Goal: Find specific page/section: Find specific page/section

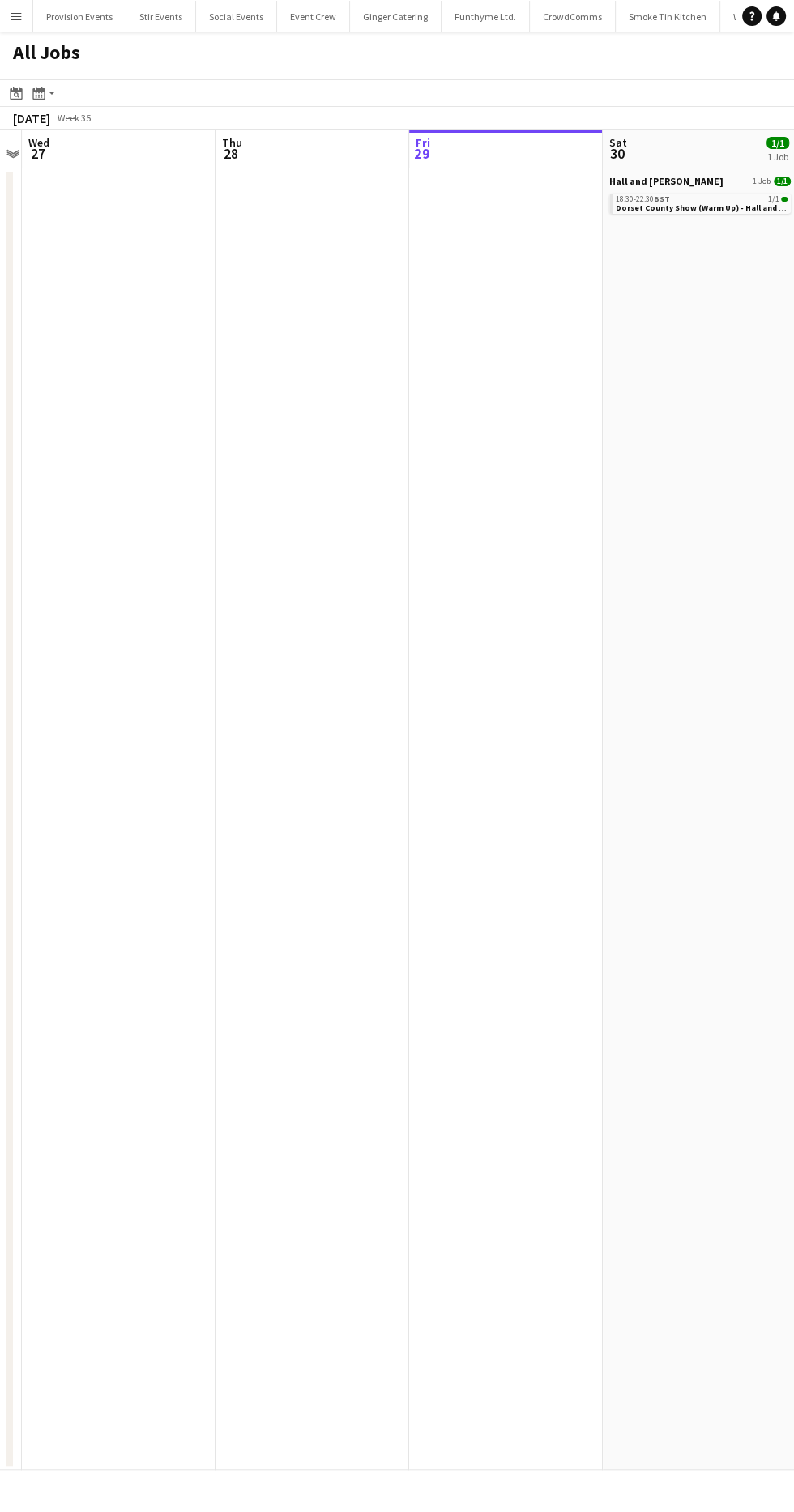
scroll to position [0, 368]
click at [26, 4] on button "Menu" at bounding box center [16, 16] width 32 height 32
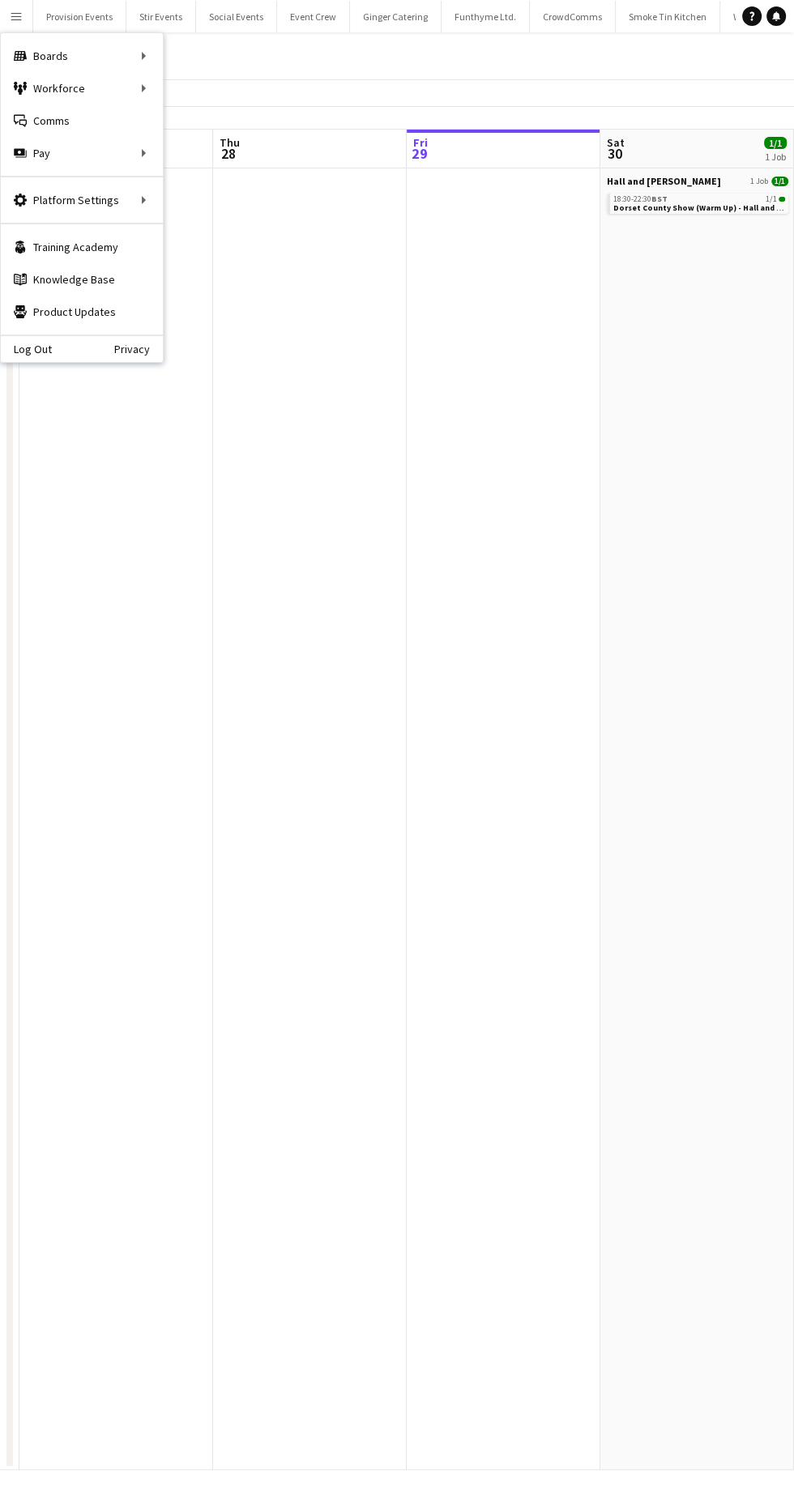
click at [109, 84] on div "Workforce Workforce" at bounding box center [82, 88] width 162 height 32
click at [246, 93] on link "My Workforce" at bounding box center [245, 88] width 162 height 32
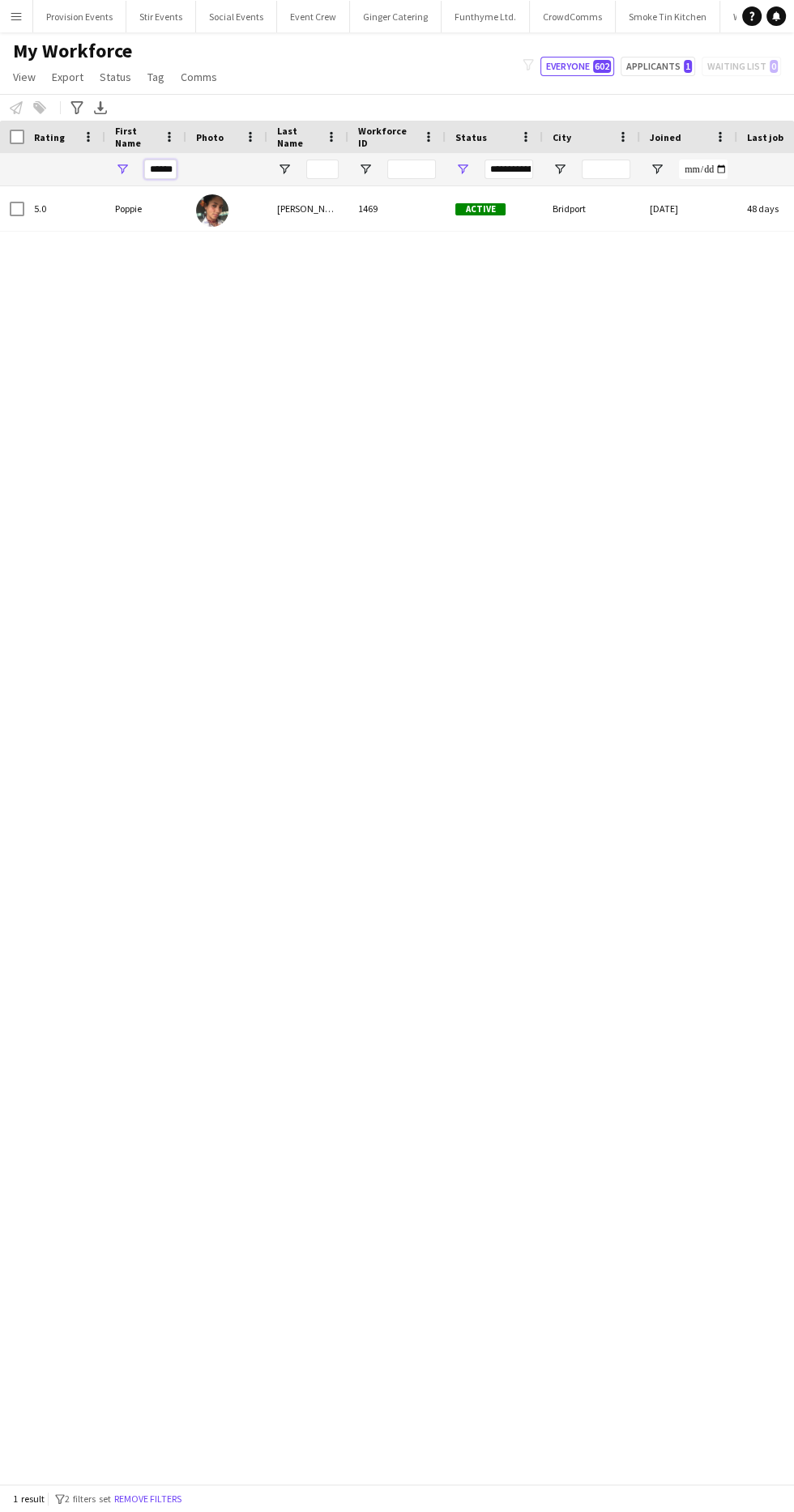
click at [162, 169] on input "******" at bounding box center [160, 169] width 32 height 20
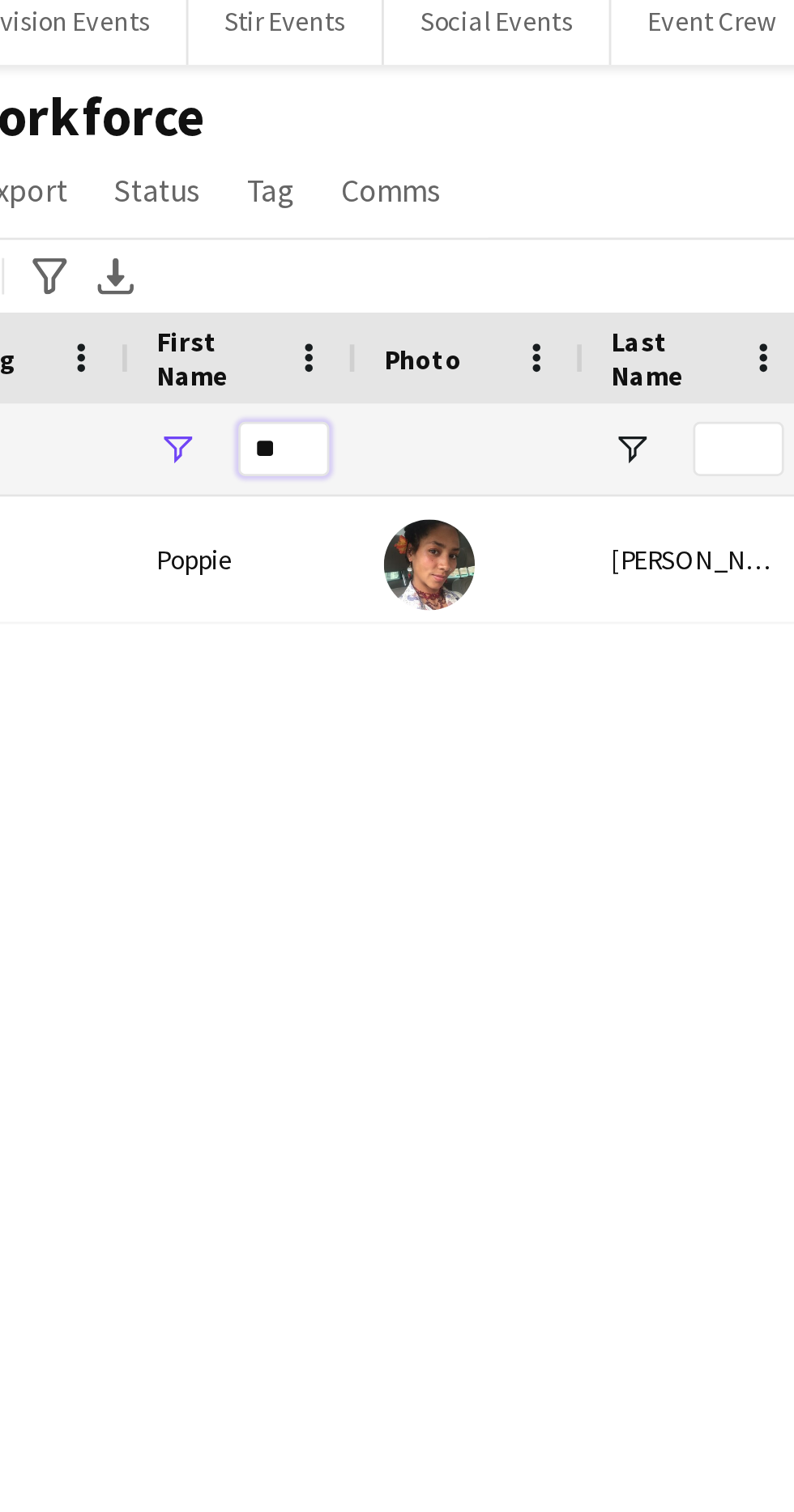
type input "*"
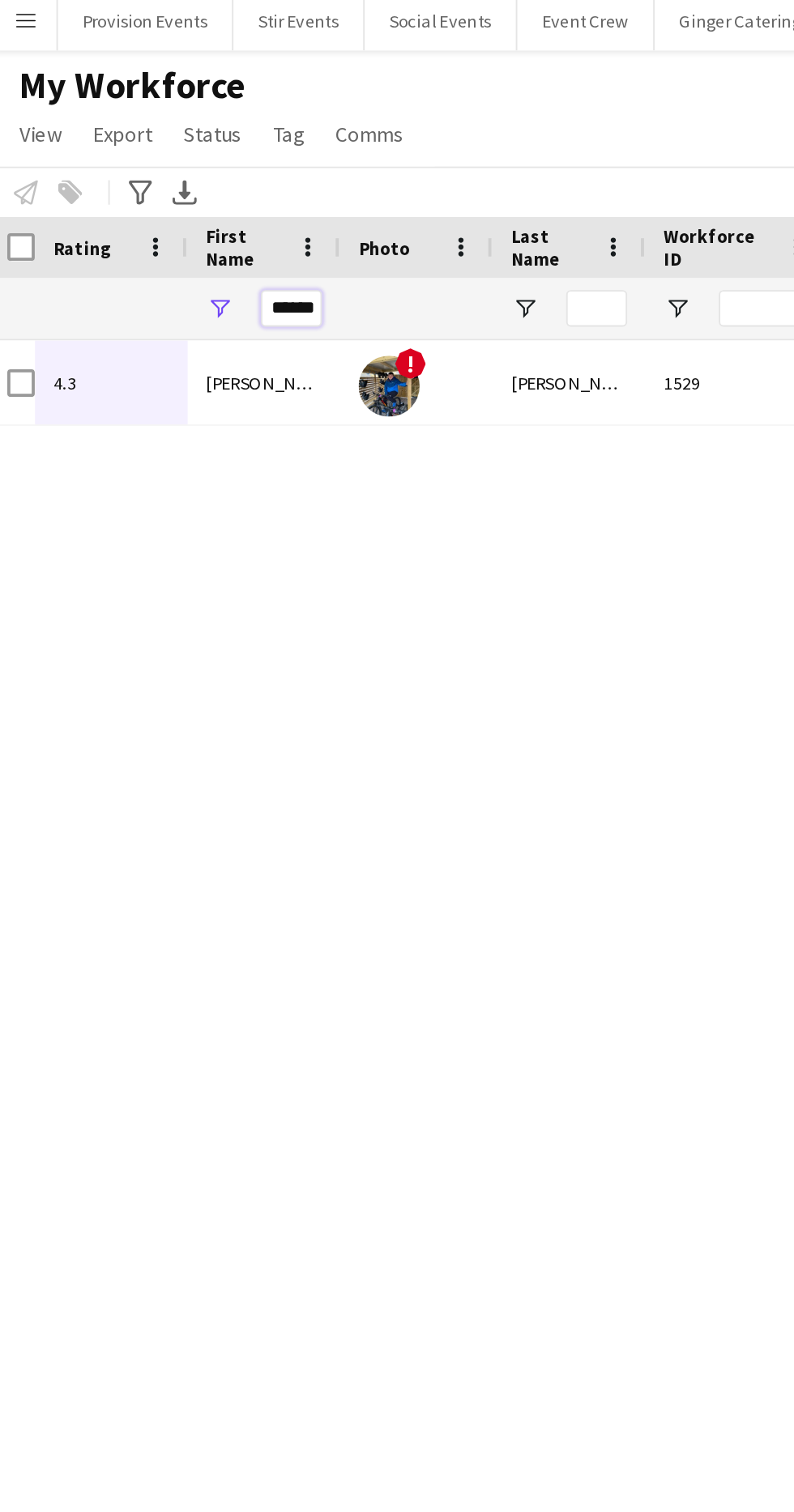
type input "******"
click at [89, 206] on div "4.3" at bounding box center [61, 208] width 81 height 45
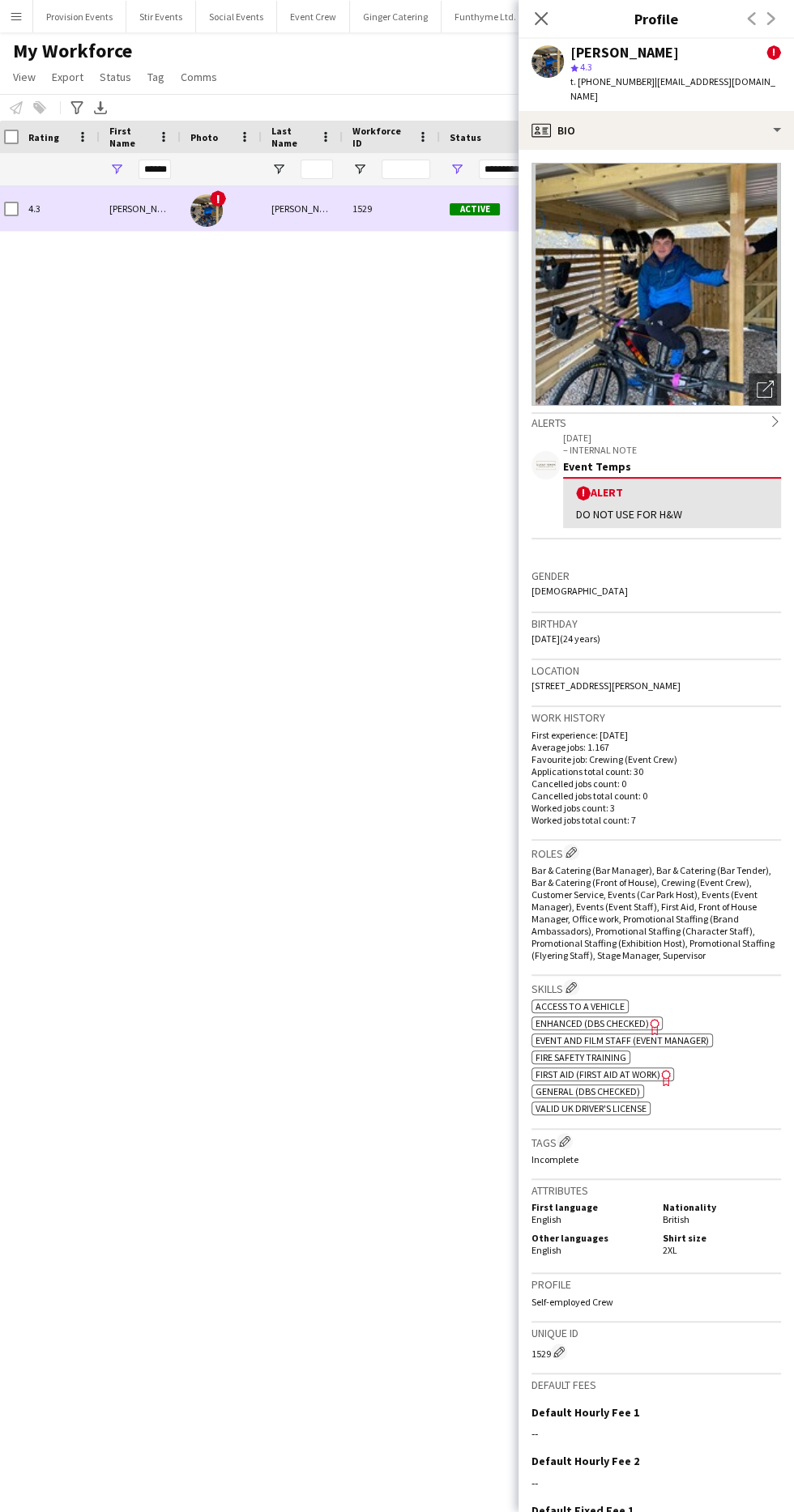
scroll to position [147, 0]
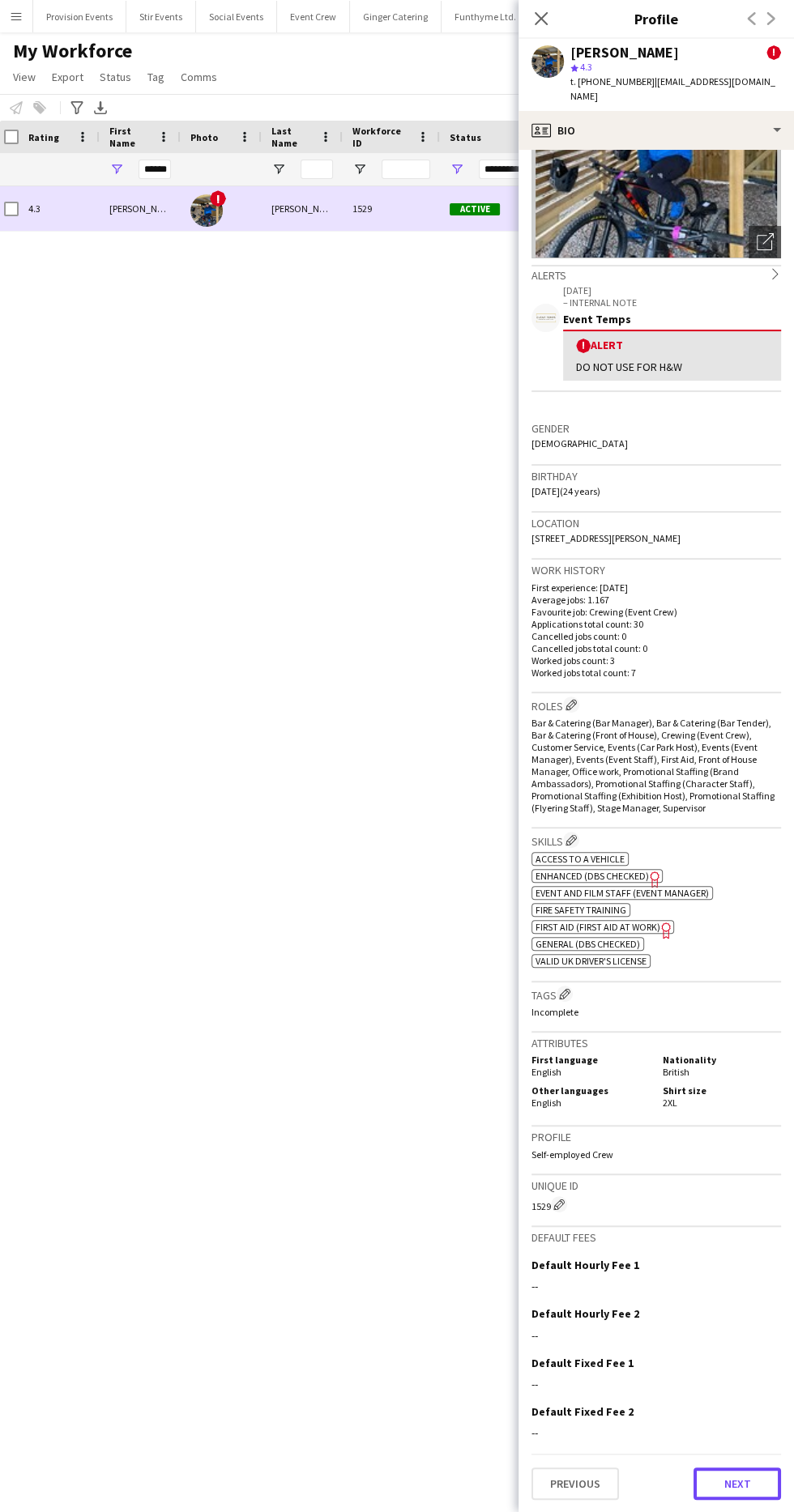
click at [746, 1494] on button "Next" at bounding box center [737, 1483] width 88 height 32
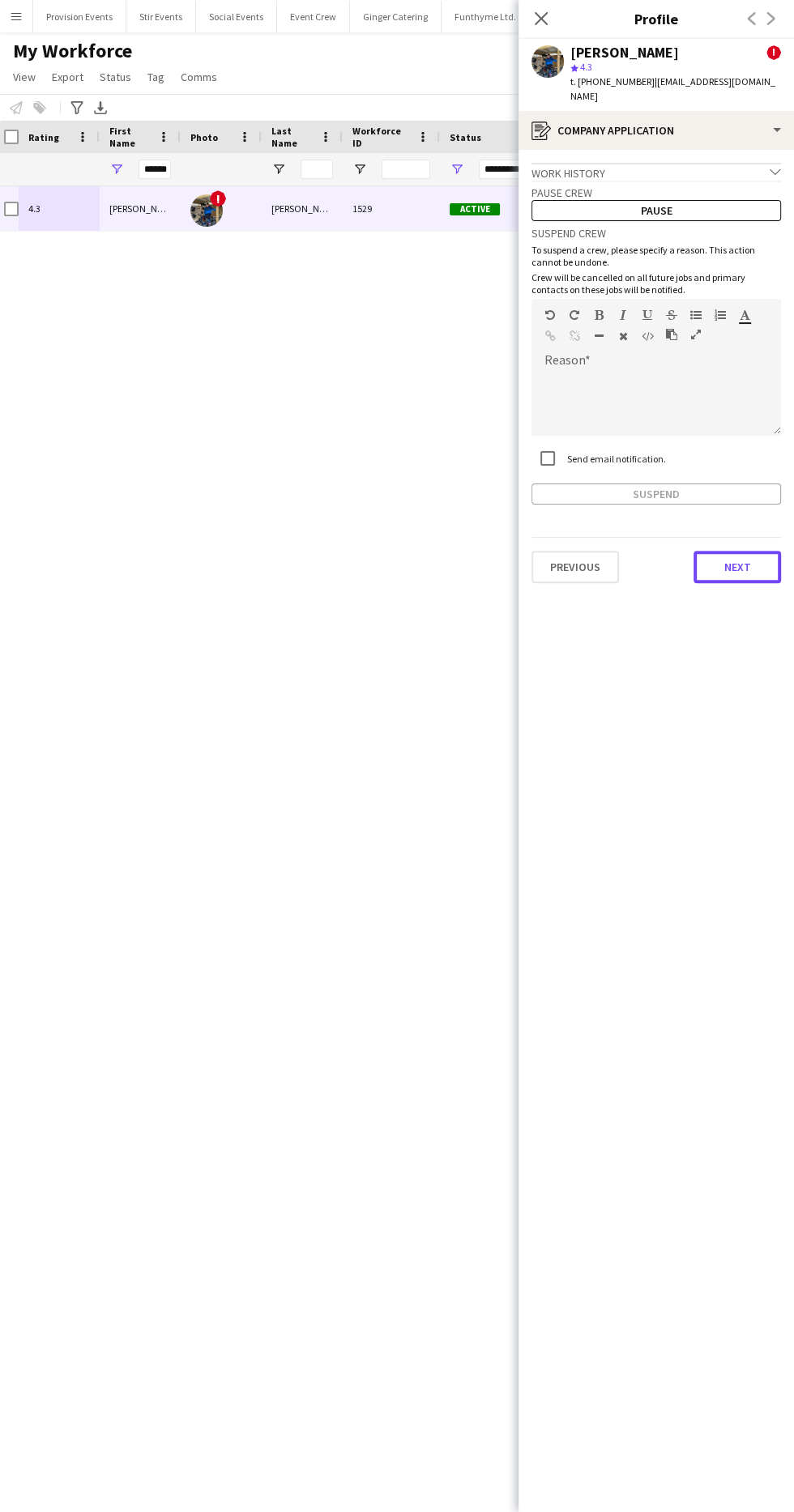
click at [740, 574] on button "Next" at bounding box center [737, 566] width 88 height 32
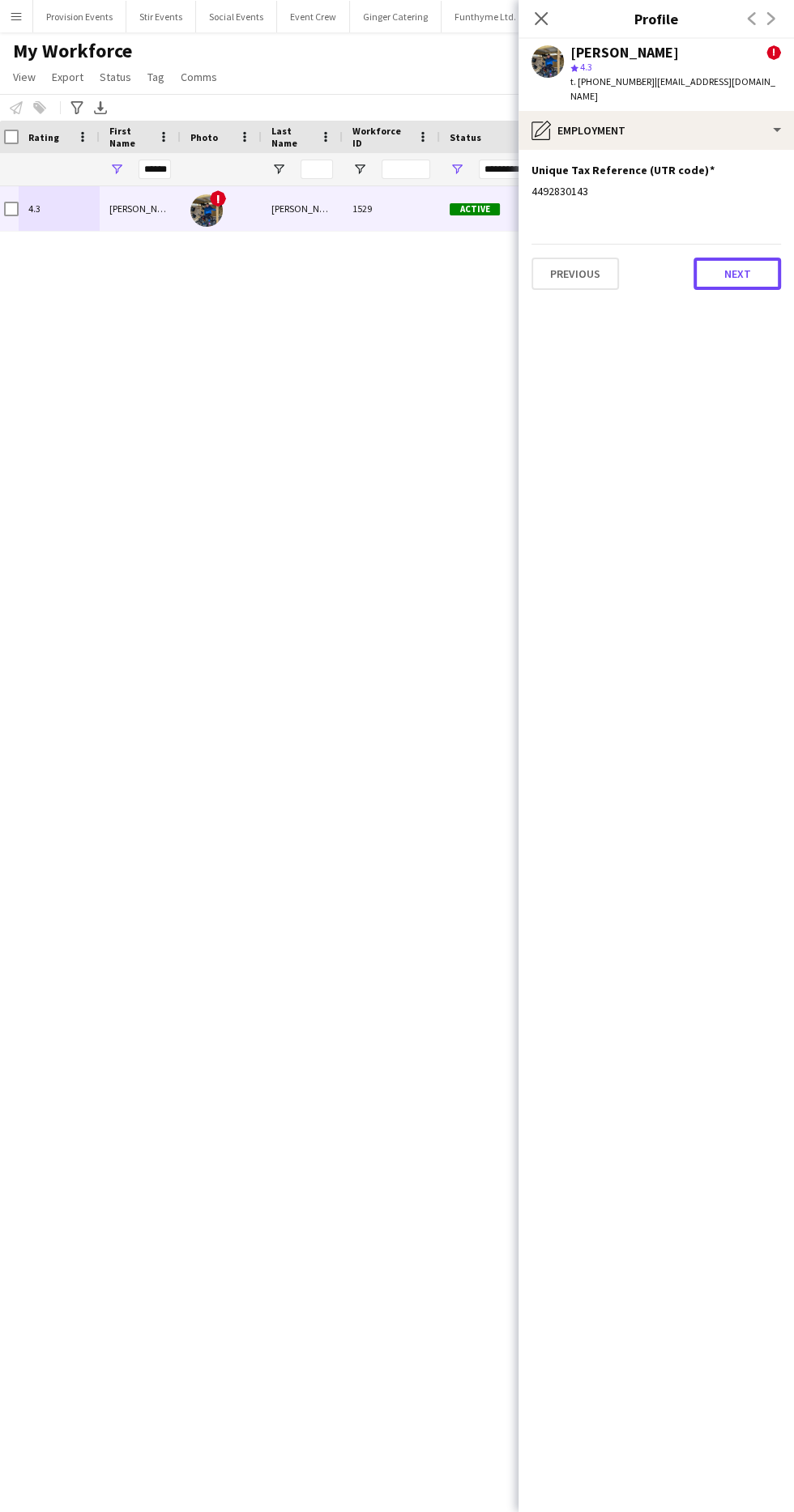
click at [737, 273] on button "Next" at bounding box center [737, 273] width 88 height 32
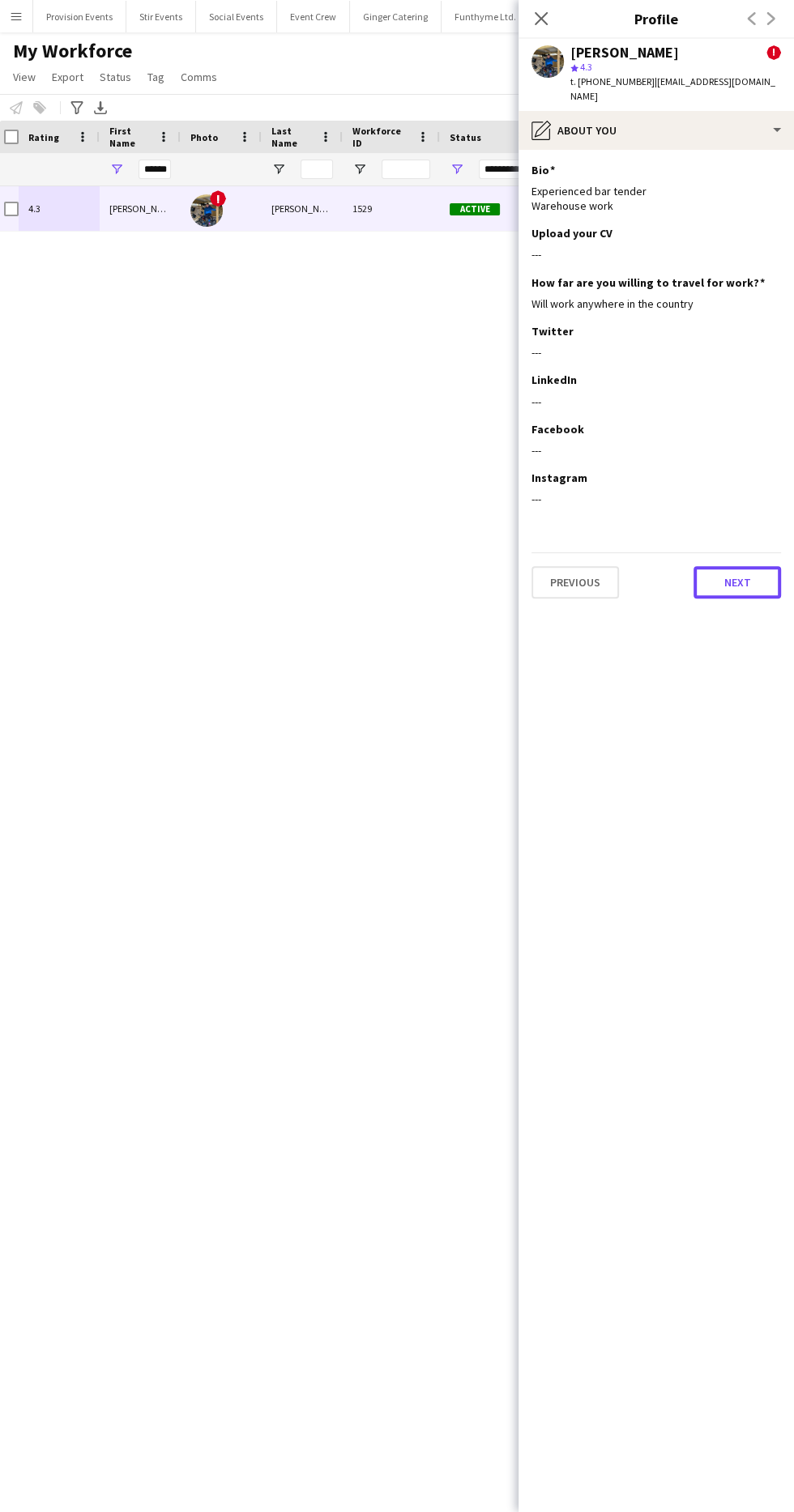
click at [761, 585] on button "Next" at bounding box center [737, 582] width 88 height 32
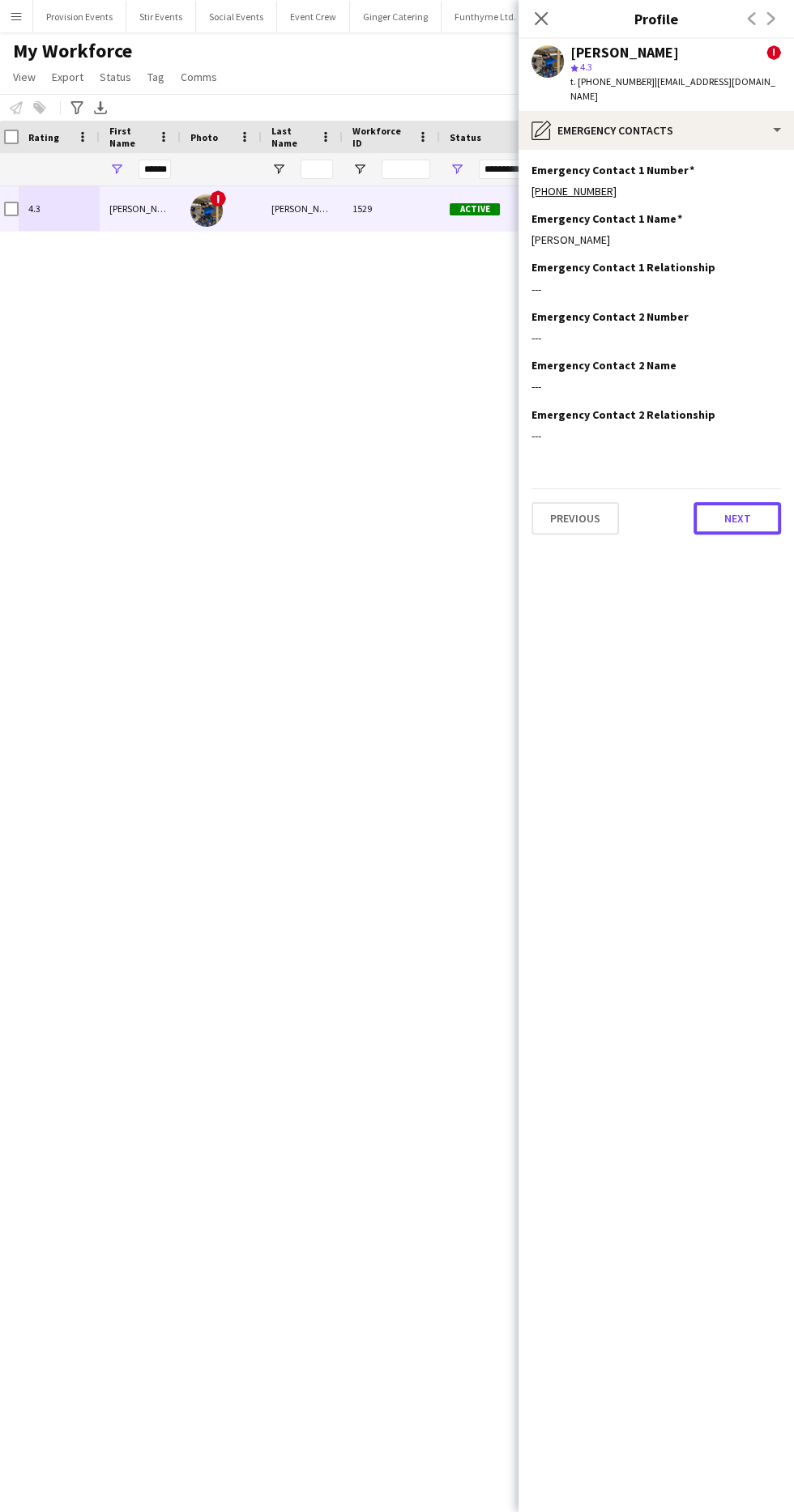
click at [737, 518] on button "Next" at bounding box center [737, 518] width 88 height 32
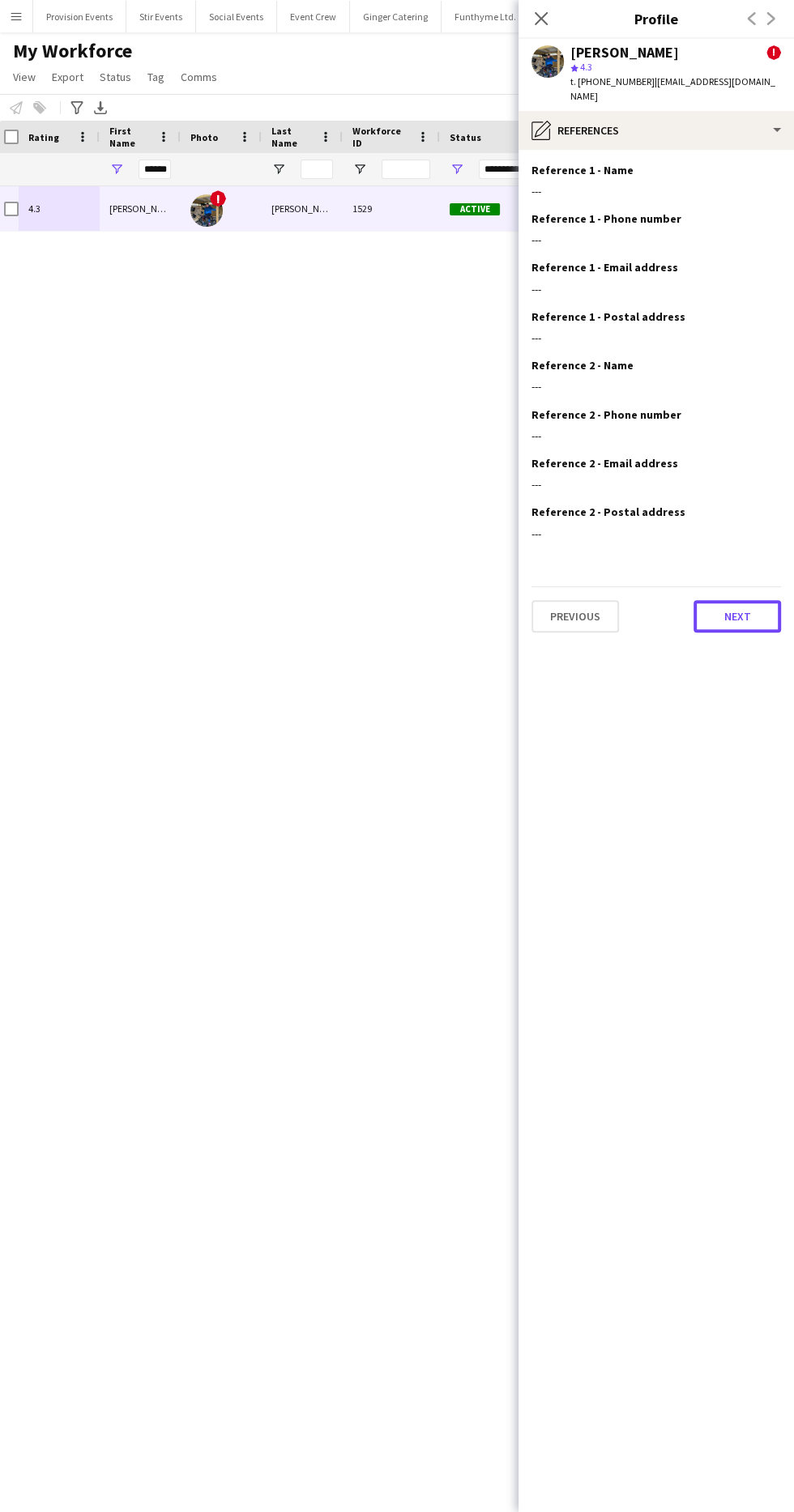
click at [737, 615] on button "Next" at bounding box center [737, 616] width 88 height 32
